Goal: Communication & Community: Participate in discussion

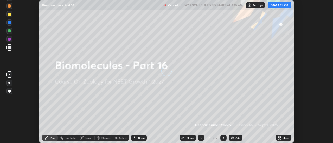
scroll to position [143, 333]
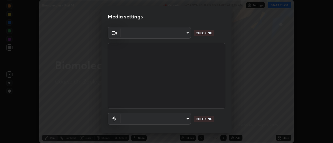
type input "f4ea8680b79eb92e15555447595460d1008e84c9b25948f1cd1a12945e44a0fe"
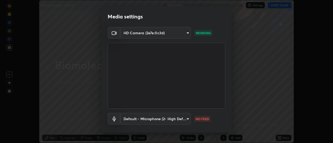
click at [186, 118] on body "Erase all Biomolecules - Part 16 Recording WAS SCHEDULED TO START AT 8:15 AM Se…" at bounding box center [166, 71] width 333 height 143
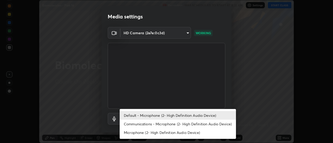
click at [167, 125] on li "Communications - Microphone (2- High Definition Audio Device)" at bounding box center [178, 124] width 116 height 9
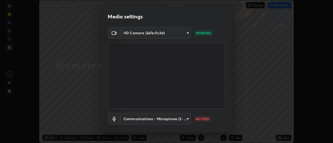
click at [186, 119] on body "Erase all Biomolecules - Part 16 Recording WAS SCHEDULED TO START AT 8:15 AM Se…" at bounding box center [166, 71] width 333 height 143
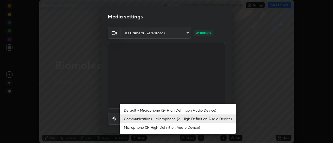
click at [179, 110] on li "Default - Microphone (2- High Definition Audio Device)" at bounding box center [178, 110] width 116 height 9
type input "default"
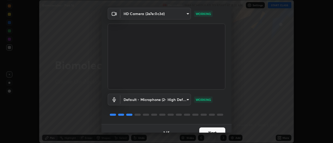
scroll to position [27, 0]
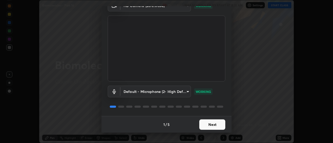
click at [207, 126] on button "Next" at bounding box center [212, 125] width 26 height 10
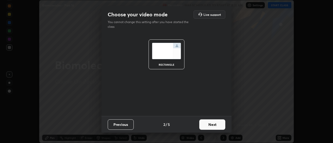
scroll to position [0, 0]
click at [209, 126] on button "Next" at bounding box center [212, 125] width 26 height 10
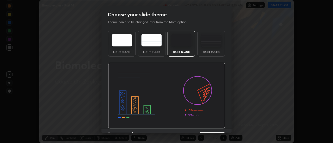
scroll to position [13, 0]
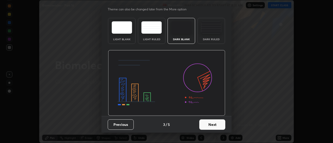
click at [219, 125] on button "Next" at bounding box center [212, 125] width 26 height 10
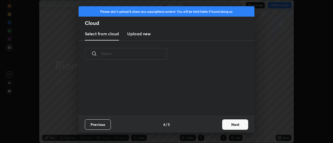
click at [225, 126] on button "Next" at bounding box center [235, 125] width 26 height 10
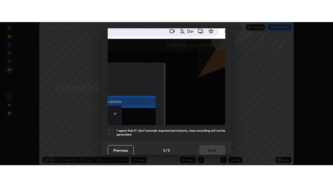
scroll to position [134, 0]
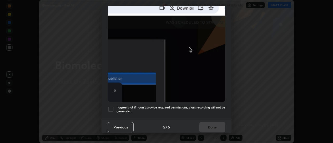
click at [110, 106] on div at bounding box center [111, 109] width 6 height 6
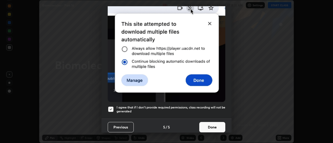
click at [207, 126] on button "Done" at bounding box center [212, 127] width 26 height 10
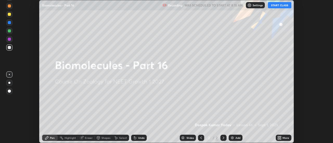
click at [279, 139] on icon at bounding box center [278, 138] width 1 height 1
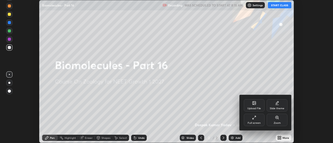
click at [257, 121] on div "Full screen" at bounding box center [254, 120] width 21 height 12
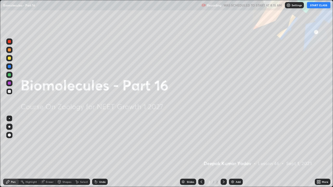
scroll to position [187, 333]
click at [232, 143] on img at bounding box center [233, 182] width 4 height 4
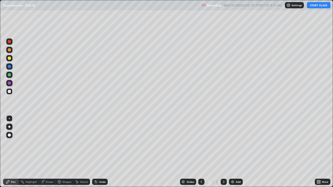
click at [11, 143] on div "Pen" at bounding box center [13, 182] width 5 height 3
click at [9, 135] on div at bounding box center [9, 135] width 3 height 3
click at [9, 59] on div at bounding box center [9, 58] width 3 height 3
click at [315, 5] on button "START CLASS" at bounding box center [318, 5] width 23 height 6
click at [96, 143] on icon at bounding box center [96, 182] width 2 height 2
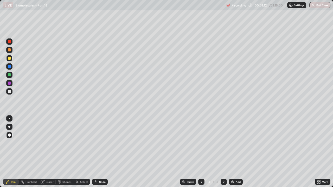
click at [95, 143] on icon at bounding box center [96, 182] width 2 height 2
click at [44, 143] on icon at bounding box center [43, 182] width 4 height 4
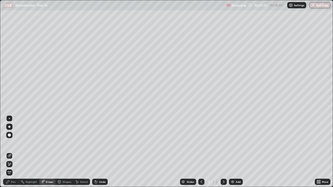
click at [8, 143] on div "Pen" at bounding box center [11, 182] width 16 height 6
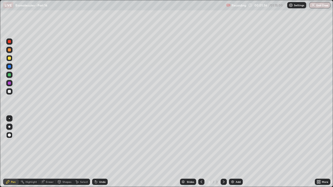
click at [47, 143] on div "Eraser" at bounding box center [50, 182] width 8 height 3
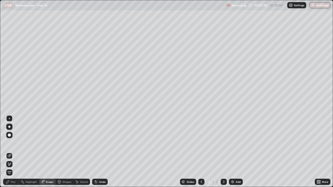
click at [10, 143] on div "Pen" at bounding box center [11, 182] width 16 height 6
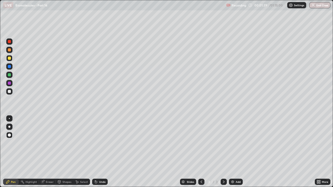
click at [10, 75] on div at bounding box center [9, 74] width 3 height 3
click at [98, 143] on div "Undo" at bounding box center [100, 182] width 16 height 6
click at [10, 42] on div at bounding box center [9, 41] width 3 height 3
click at [232, 143] on img at bounding box center [233, 182] width 4 height 4
click at [200, 143] on icon at bounding box center [201, 182] width 4 height 4
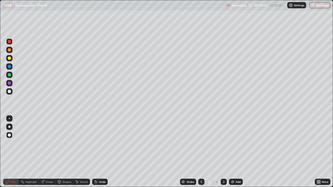
click at [223, 143] on icon at bounding box center [224, 182] width 4 height 4
click at [232, 143] on img at bounding box center [233, 182] width 4 height 4
click at [8, 74] on div at bounding box center [9, 74] width 3 height 3
click at [231, 143] on img at bounding box center [233, 182] width 4 height 4
click at [7, 58] on div at bounding box center [9, 58] width 6 height 6
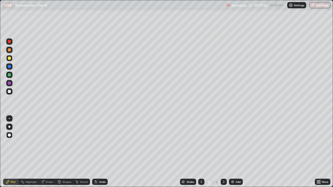
click at [10, 42] on div at bounding box center [9, 41] width 3 height 3
click at [95, 143] on icon at bounding box center [96, 182] width 2 height 2
click at [9, 77] on div at bounding box center [9, 75] width 6 height 6
click at [9, 60] on div at bounding box center [9, 58] width 6 height 6
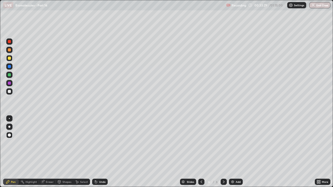
click at [96, 143] on icon at bounding box center [96, 182] width 2 height 2
click at [9, 75] on div at bounding box center [9, 74] width 3 height 3
click at [231, 143] on img at bounding box center [233, 182] width 4 height 4
click at [7, 59] on div at bounding box center [9, 58] width 6 height 6
click at [8, 75] on div at bounding box center [9, 74] width 3 height 3
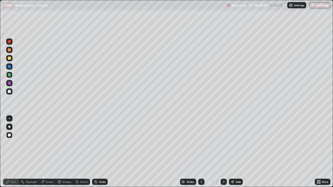
click at [9, 50] on div at bounding box center [9, 49] width 3 height 3
click at [8, 42] on div at bounding box center [9, 41] width 3 height 3
click at [231, 143] on img at bounding box center [233, 182] width 4 height 4
click at [9, 75] on div at bounding box center [9, 74] width 3 height 3
click at [233, 143] on img at bounding box center [233, 182] width 4 height 4
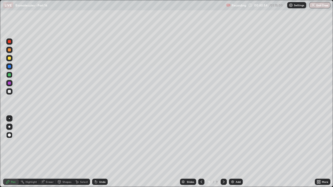
click at [9, 58] on div at bounding box center [9, 58] width 3 height 3
click at [10, 43] on div at bounding box center [9, 41] width 3 height 3
click at [44, 143] on icon at bounding box center [43, 182] width 4 height 4
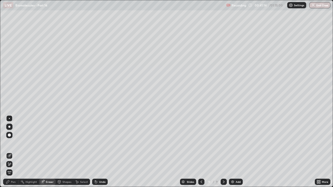
click at [12, 143] on div "Pen" at bounding box center [13, 182] width 5 height 3
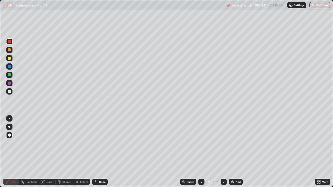
click at [44, 143] on icon at bounding box center [43, 181] width 3 height 3
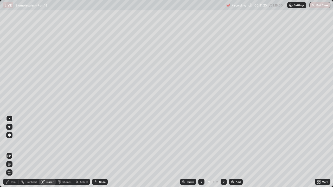
click at [12, 143] on div "Pen" at bounding box center [13, 182] width 5 height 3
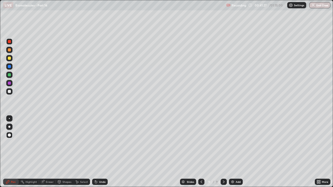
click at [8, 75] on div at bounding box center [9, 74] width 3 height 3
click at [231, 143] on img at bounding box center [233, 182] width 4 height 4
click at [10, 60] on div at bounding box center [9, 58] width 6 height 6
click at [9, 92] on div at bounding box center [9, 91] width 3 height 3
click at [47, 143] on div "Eraser" at bounding box center [50, 182] width 8 height 3
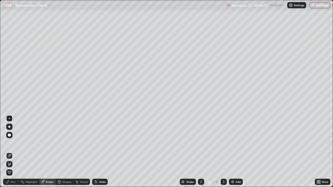
click at [95, 143] on icon at bounding box center [95, 181] width 1 height 1
click at [13, 143] on div "Pen" at bounding box center [13, 182] width 5 height 3
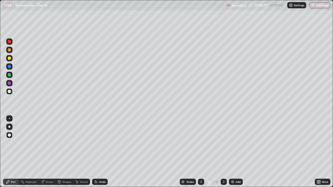
click at [47, 143] on div "Eraser" at bounding box center [50, 182] width 8 height 3
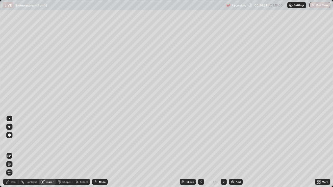
click at [14, 143] on div "Pen" at bounding box center [13, 182] width 5 height 3
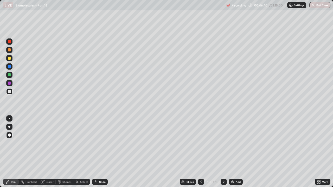
click at [45, 143] on div "Eraser" at bounding box center [47, 182] width 17 height 6
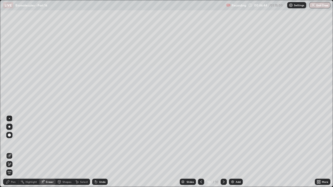
click at [11, 143] on div "Pen" at bounding box center [13, 182] width 5 height 3
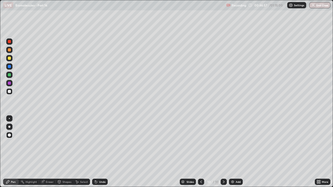
click at [10, 42] on div at bounding box center [9, 41] width 3 height 3
click at [50, 143] on div "Eraser" at bounding box center [50, 182] width 8 height 3
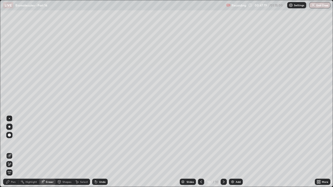
click at [16, 143] on div "Pen" at bounding box center [11, 182] width 16 height 6
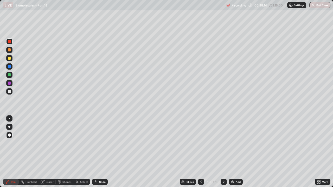
click at [44, 143] on icon at bounding box center [42, 182] width 3 height 3
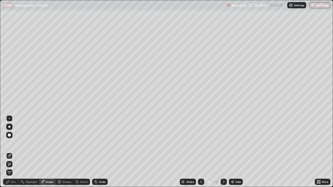
click at [13, 143] on div "Pen" at bounding box center [13, 182] width 5 height 3
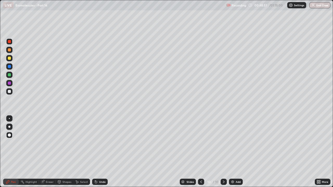
click at [9, 58] on div at bounding box center [9, 58] width 3 height 3
click at [10, 42] on div at bounding box center [9, 41] width 3 height 3
click at [233, 143] on img at bounding box center [233, 182] width 4 height 4
click at [98, 143] on div "Undo" at bounding box center [100, 182] width 16 height 6
click at [94, 143] on icon at bounding box center [96, 182] width 4 height 4
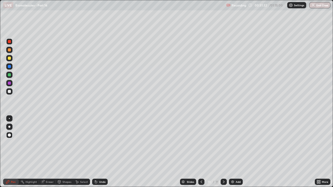
click at [95, 143] on icon at bounding box center [96, 182] width 2 height 2
click at [10, 91] on div at bounding box center [9, 91] width 3 height 3
click at [10, 59] on div at bounding box center [9, 58] width 3 height 3
click at [46, 143] on div "Eraser" at bounding box center [50, 182] width 8 height 3
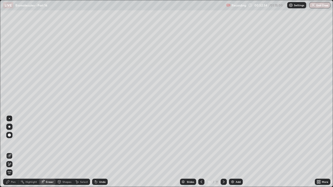
click at [12, 143] on div "Pen" at bounding box center [11, 182] width 16 height 6
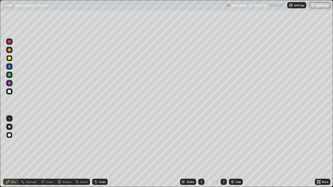
click at [95, 143] on icon at bounding box center [95, 181] width 1 height 1
click at [9, 42] on div at bounding box center [9, 41] width 3 height 3
click at [8, 76] on div at bounding box center [9, 74] width 3 height 3
click at [198, 143] on div at bounding box center [201, 182] width 6 height 6
click at [9, 42] on div at bounding box center [9, 41] width 3 height 3
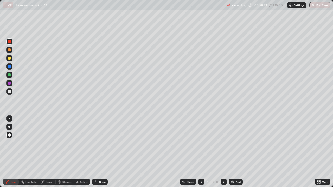
click at [233, 143] on img at bounding box center [233, 182] width 4 height 4
click at [9, 58] on div at bounding box center [9, 58] width 3 height 3
click at [95, 143] on icon at bounding box center [96, 182] width 2 height 2
click at [96, 143] on icon at bounding box center [96, 182] width 2 height 2
click at [9, 75] on div at bounding box center [9, 74] width 3 height 3
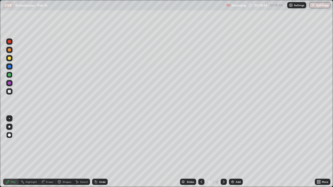
click at [10, 58] on div at bounding box center [9, 58] width 3 height 3
click at [11, 77] on div at bounding box center [9, 75] width 6 height 6
click at [8, 42] on div at bounding box center [9, 41] width 3 height 3
click at [8, 75] on div at bounding box center [9, 74] width 3 height 3
click at [233, 143] on img at bounding box center [233, 182] width 4 height 4
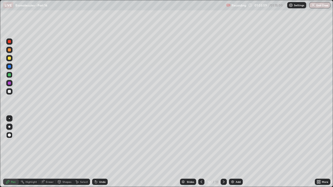
click at [7, 59] on div at bounding box center [9, 58] width 6 height 6
click at [10, 76] on div at bounding box center [9, 74] width 3 height 3
click at [9, 42] on div at bounding box center [9, 41] width 3 height 3
click at [10, 58] on div at bounding box center [9, 58] width 3 height 3
click at [43, 143] on icon at bounding box center [42, 182] width 3 height 3
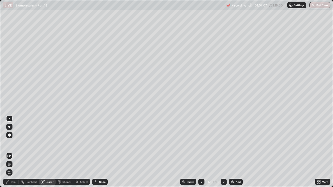
click at [12, 143] on div "Pen" at bounding box center [13, 182] width 5 height 3
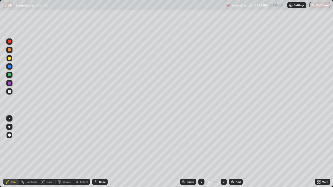
click at [11, 75] on div at bounding box center [9, 74] width 3 height 3
click at [8, 41] on div at bounding box center [9, 41] width 3 height 3
click at [9, 75] on div at bounding box center [9, 74] width 3 height 3
click at [9, 42] on div at bounding box center [9, 41] width 3 height 3
click at [316, 6] on button "End Class" at bounding box center [320, 5] width 21 height 6
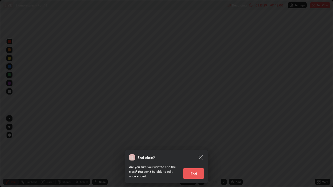
click at [195, 143] on button "End" at bounding box center [193, 174] width 21 height 10
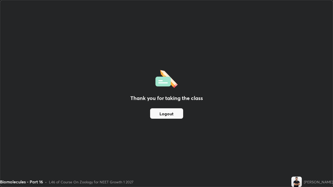
click at [170, 115] on button "Logout" at bounding box center [166, 114] width 33 height 10
